Goal: Task Accomplishment & Management: Manage account settings

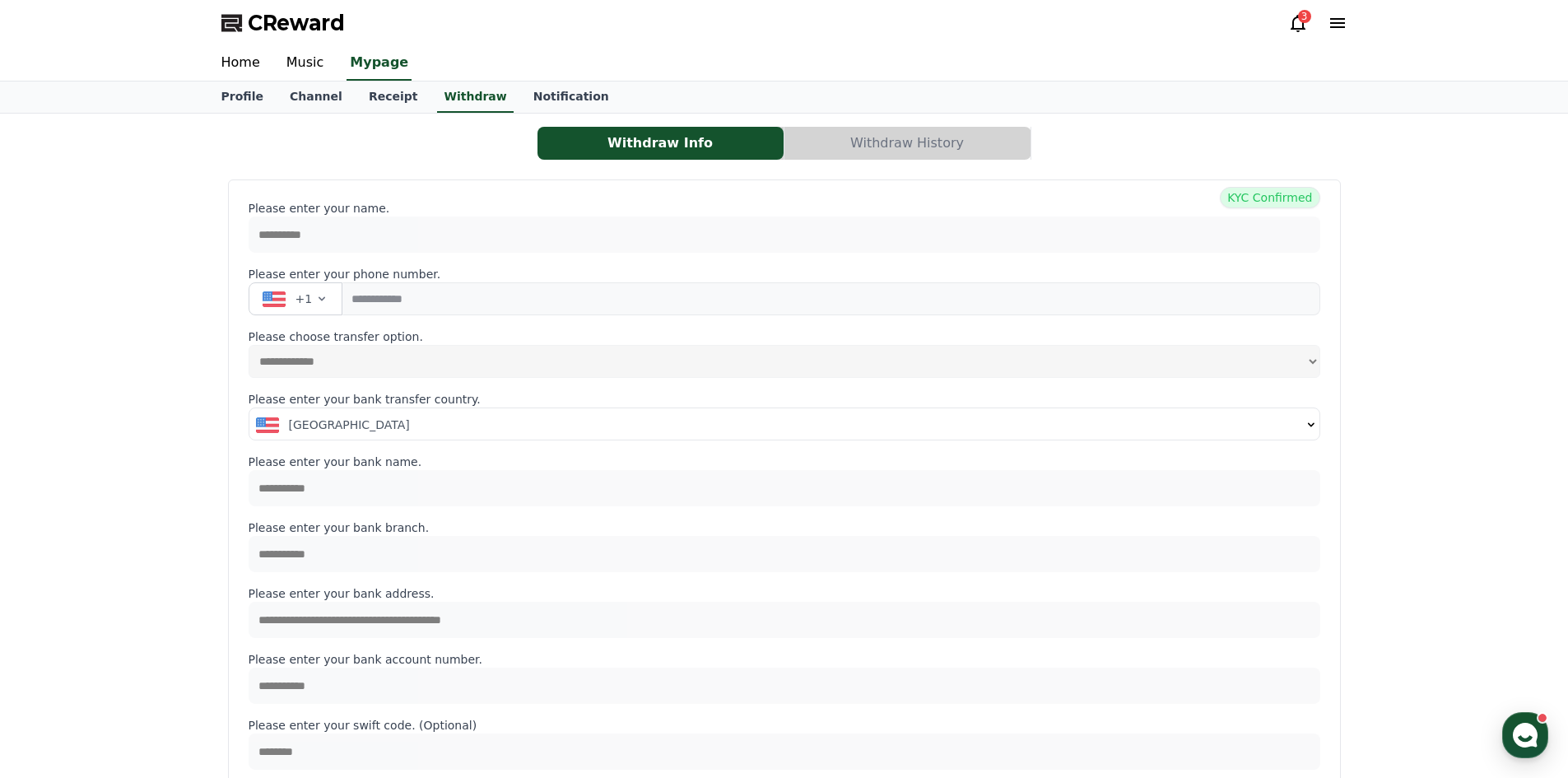
click at [934, 149] on button "Withdraw History" at bounding box center [907, 143] width 246 height 33
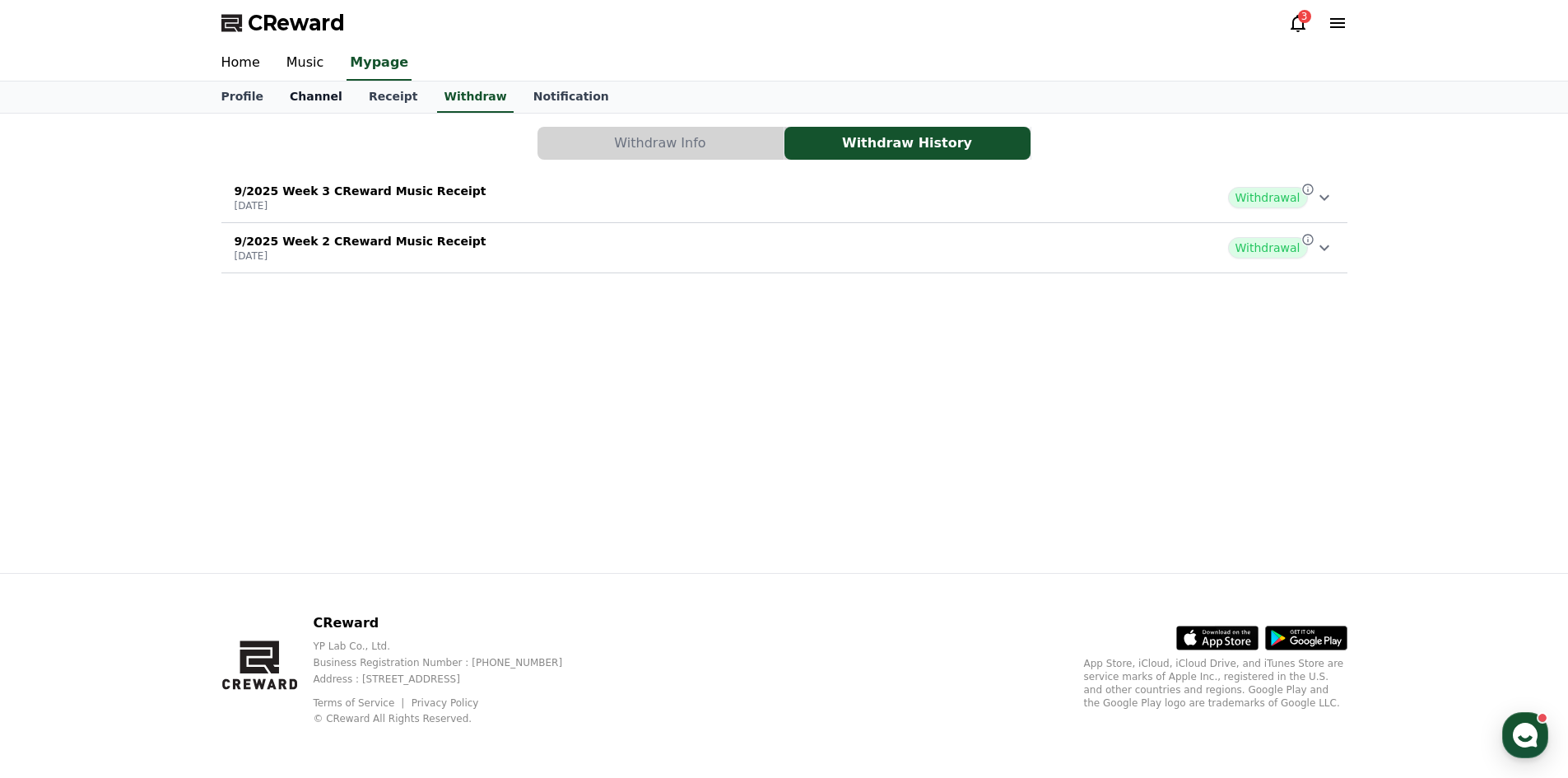
click at [307, 98] on link "Channel" at bounding box center [315, 97] width 79 height 32
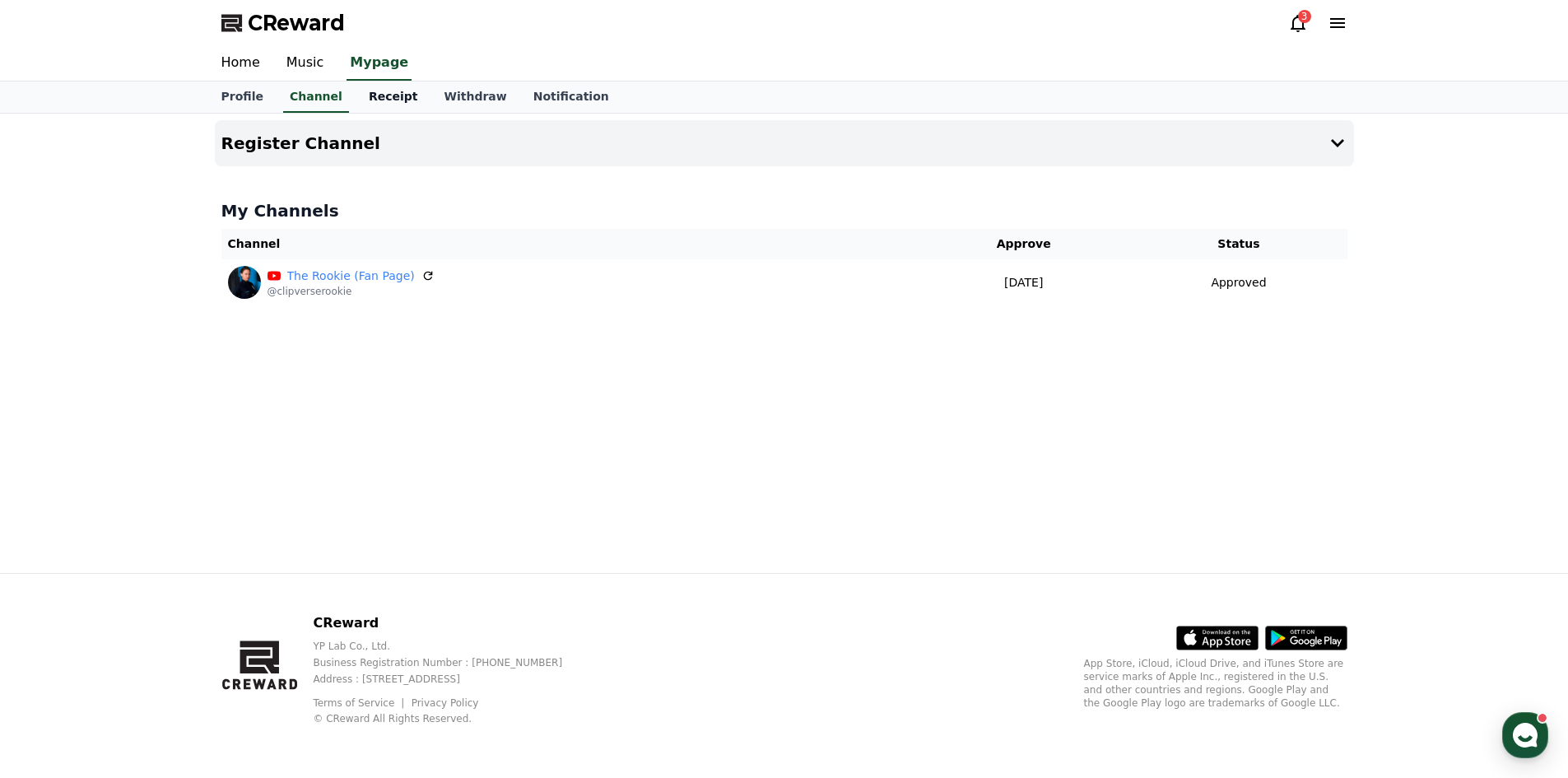
click at [376, 96] on link "Receipt" at bounding box center [393, 97] width 76 height 32
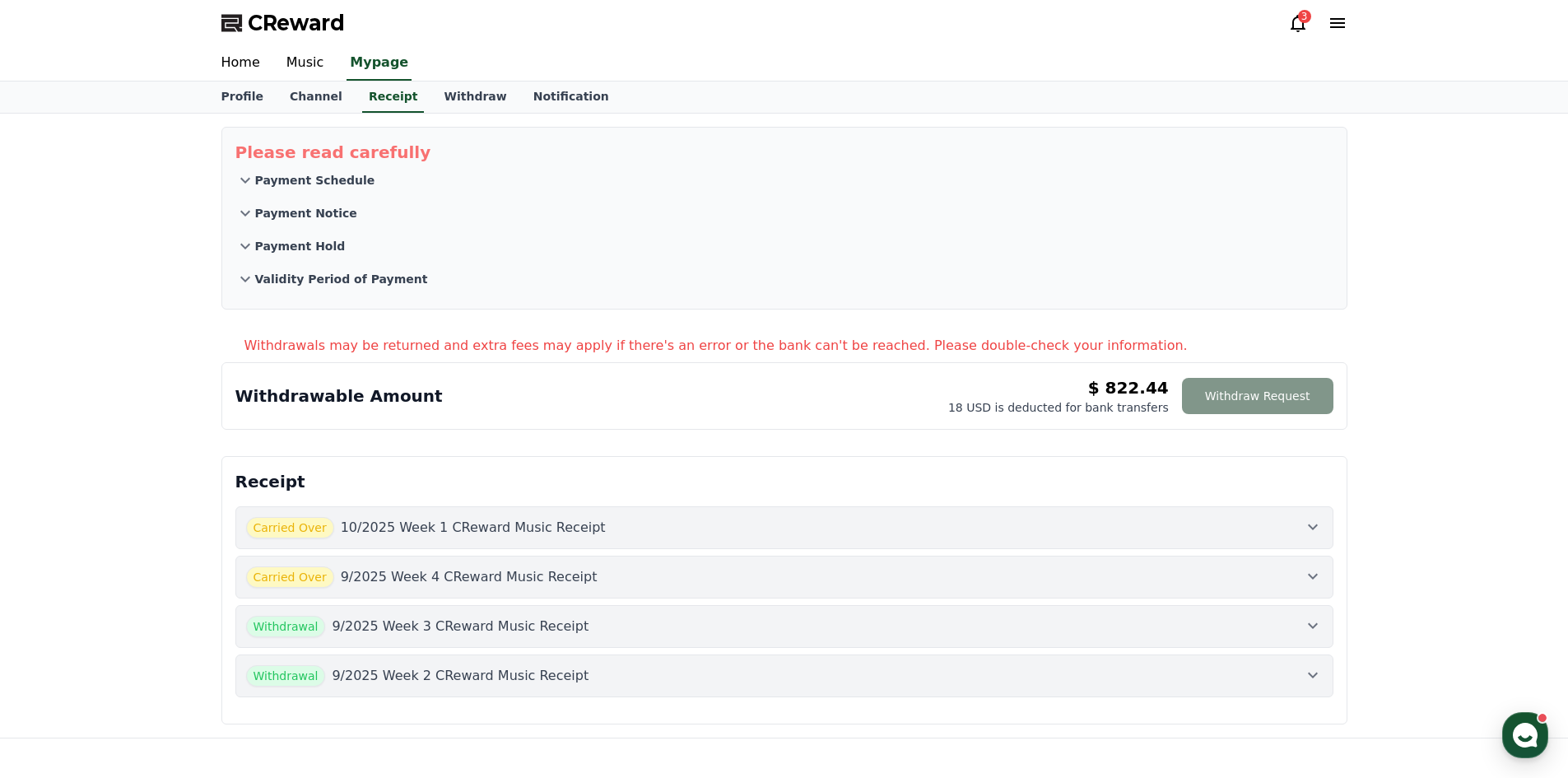
click at [1253, 394] on button "Withdraw Request" at bounding box center [1258, 396] width 152 height 36
click at [249, 63] on link "Home" at bounding box center [240, 63] width 65 height 35
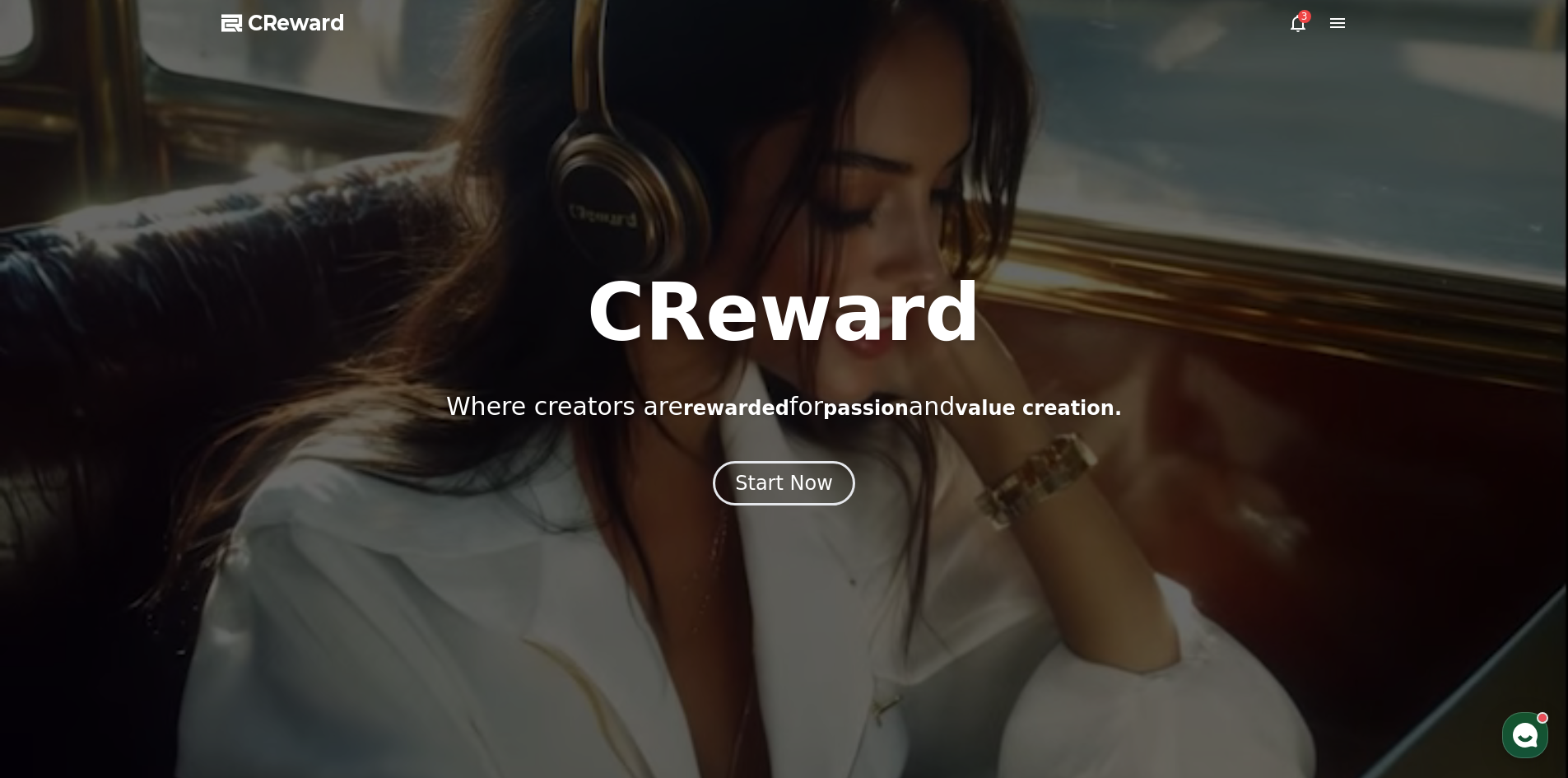
click at [1350, 25] on div at bounding box center [784, 389] width 1568 height 778
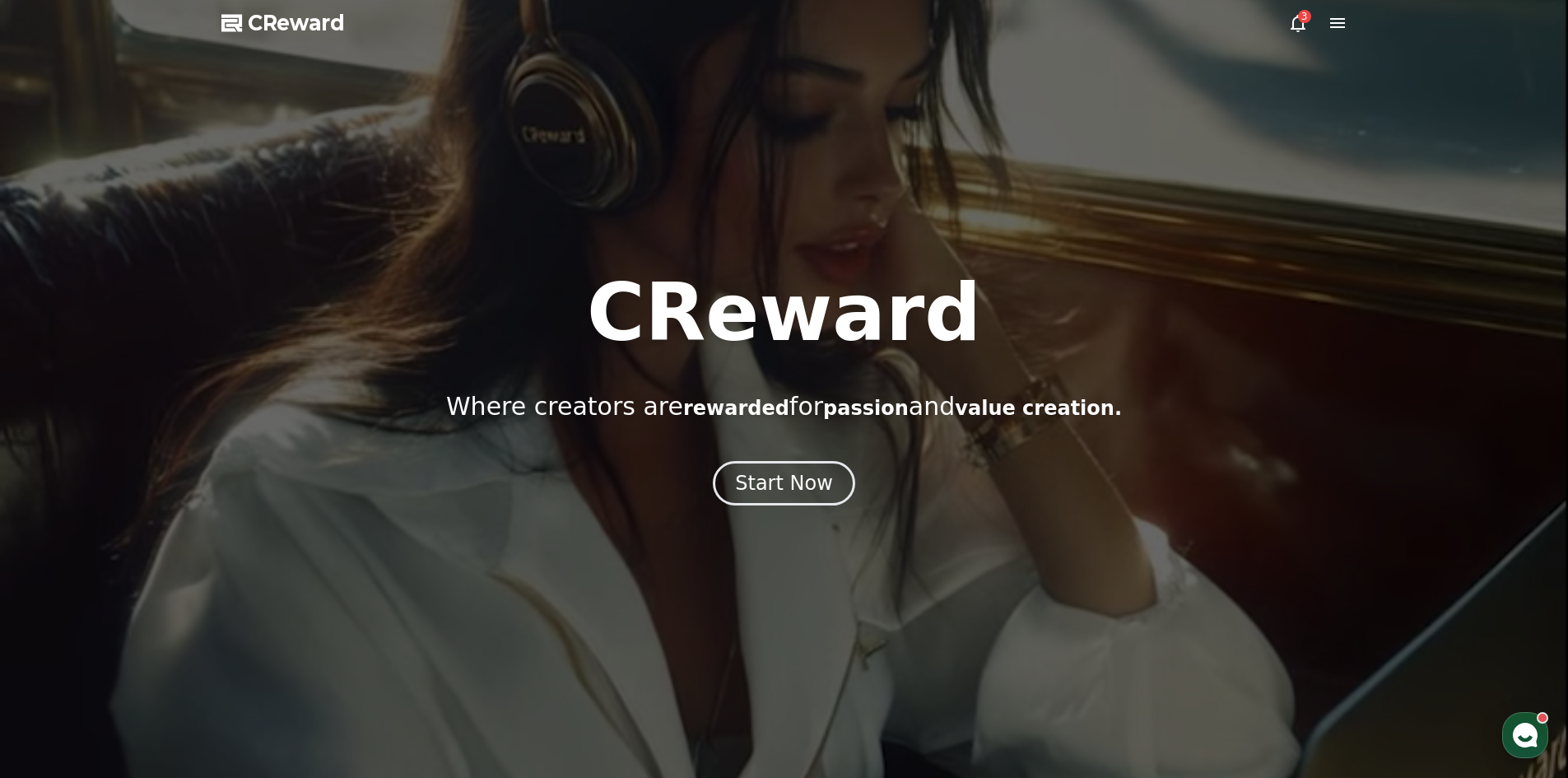
click at [1304, 26] on icon at bounding box center [1298, 22] width 20 height 20
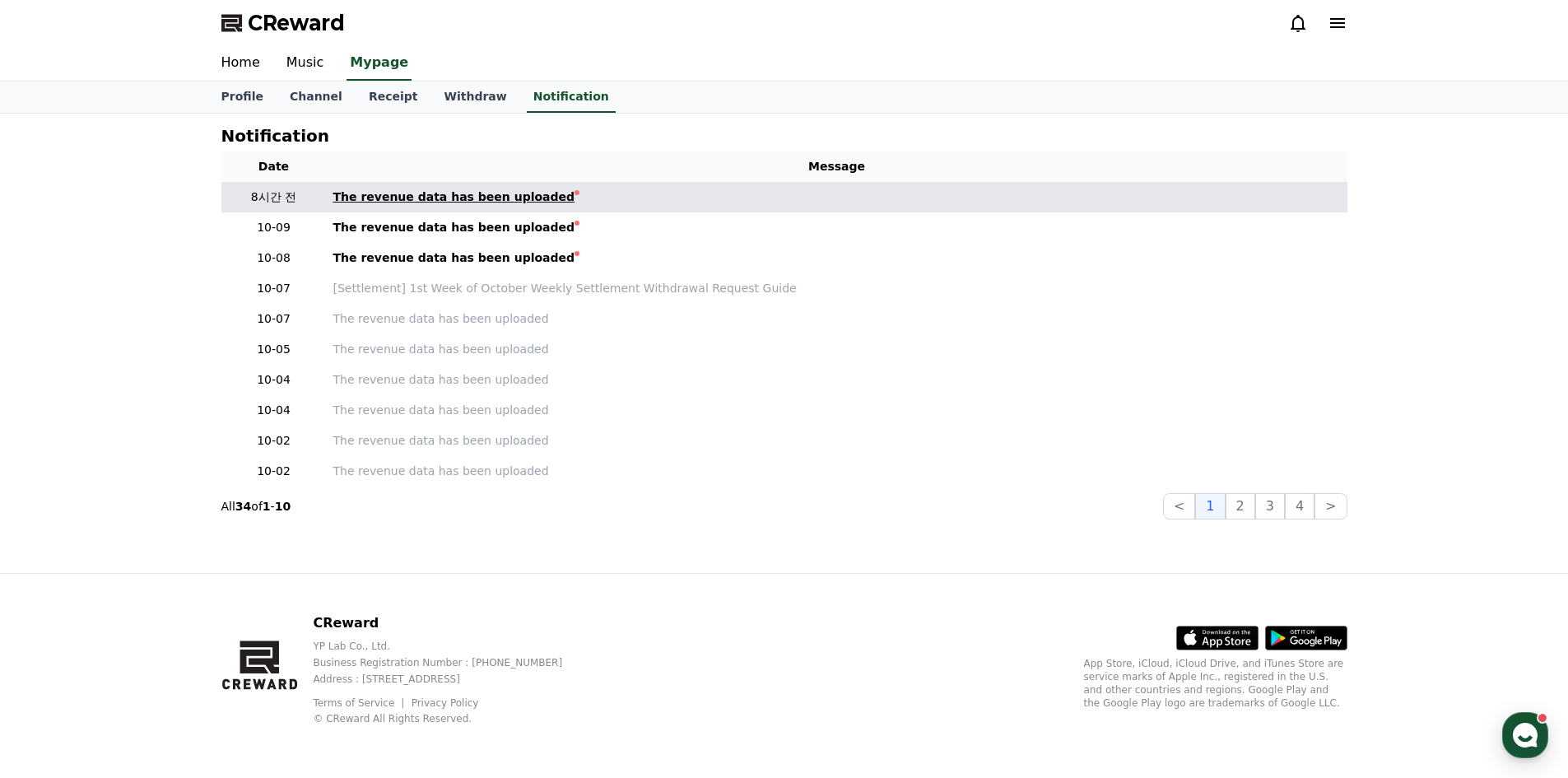
click at [475, 194] on div "The revenue data has been uploaded" at bounding box center [454, 197] width 242 height 17
